Goal: Task Accomplishment & Management: Use online tool/utility

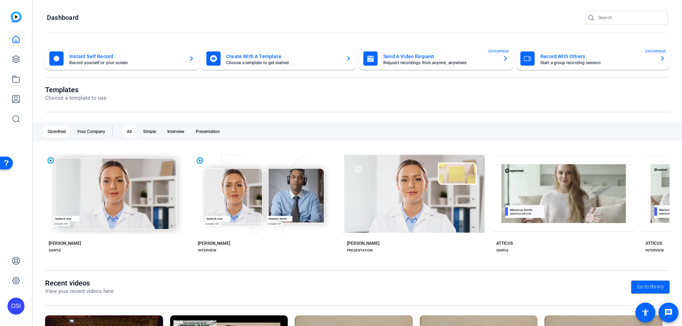
click at [140, 58] on mat-card-title "Instant Self Record" at bounding box center [126, 56] width 114 height 9
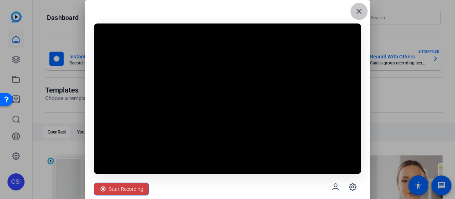
click at [359, 12] on mat-icon "close" at bounding box center [358, 11] width 9 height 9
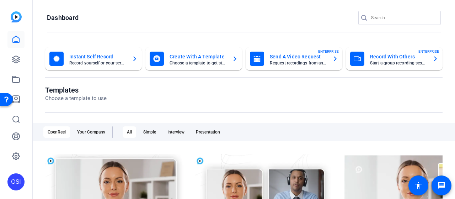
click at [394, 56] on mat-card-title "Record With Others" at bounding box center [398, 56] width 57 height 9
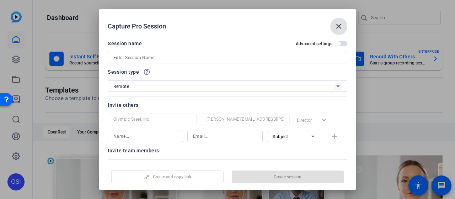
click at [149, 55] on input at bounding box center [227, 57] width 228 height 9
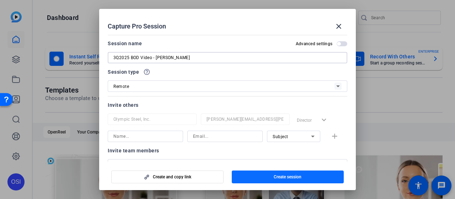
type input "3Q2025 BOD Video - [PERSON_NAME]"
click at [262, 176] on span "button" at bounding box center [288, 176] width 112 height 17
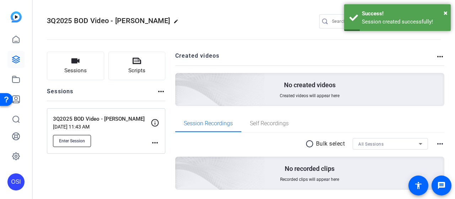
click at [81, 142] on span "Enter Session" at bounding box center [72, 141] width 26 height 6
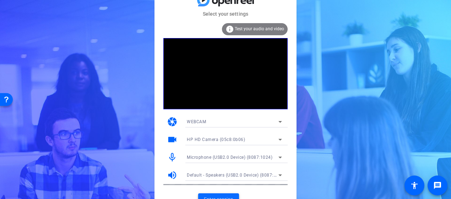
click at [222, 194] on span at bounding box center [218, 199] width 41 height 17
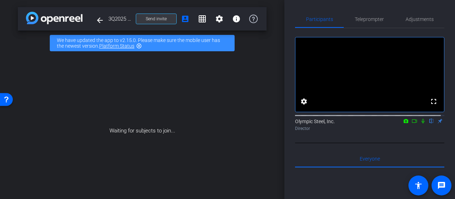
click at [153, 18] on span "Send invite" at bounding box center [156, 19] width 21 height 6
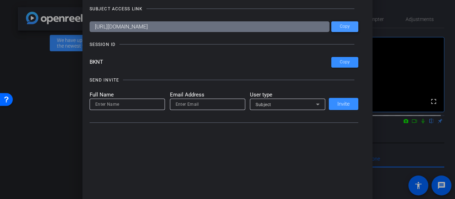
click at [343, 28] on span "Copy" at bounding box center [345, 26] width 10 height 5
click at [340, 64] on span "Copy" at bounding box center [345, 61] width 10 height 5
